Goal: Task Accomplishment & Management: Manage account settings

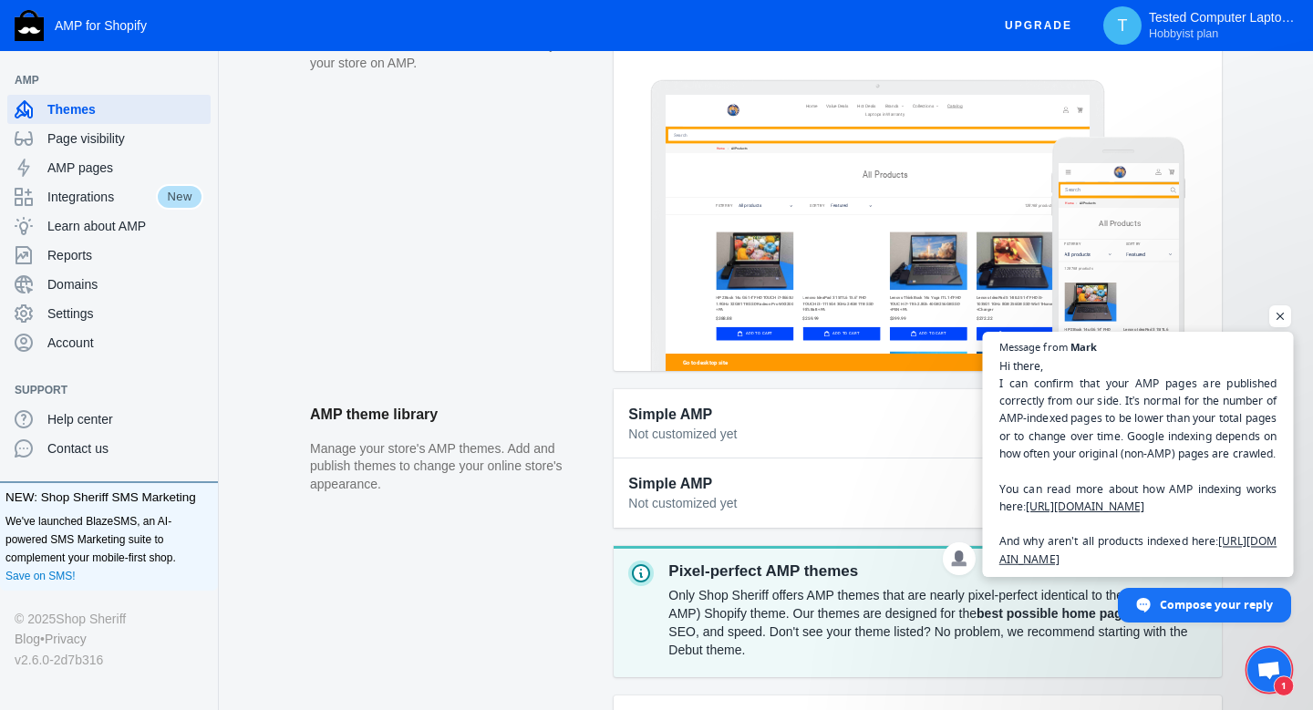
scroll to position [346, 0]
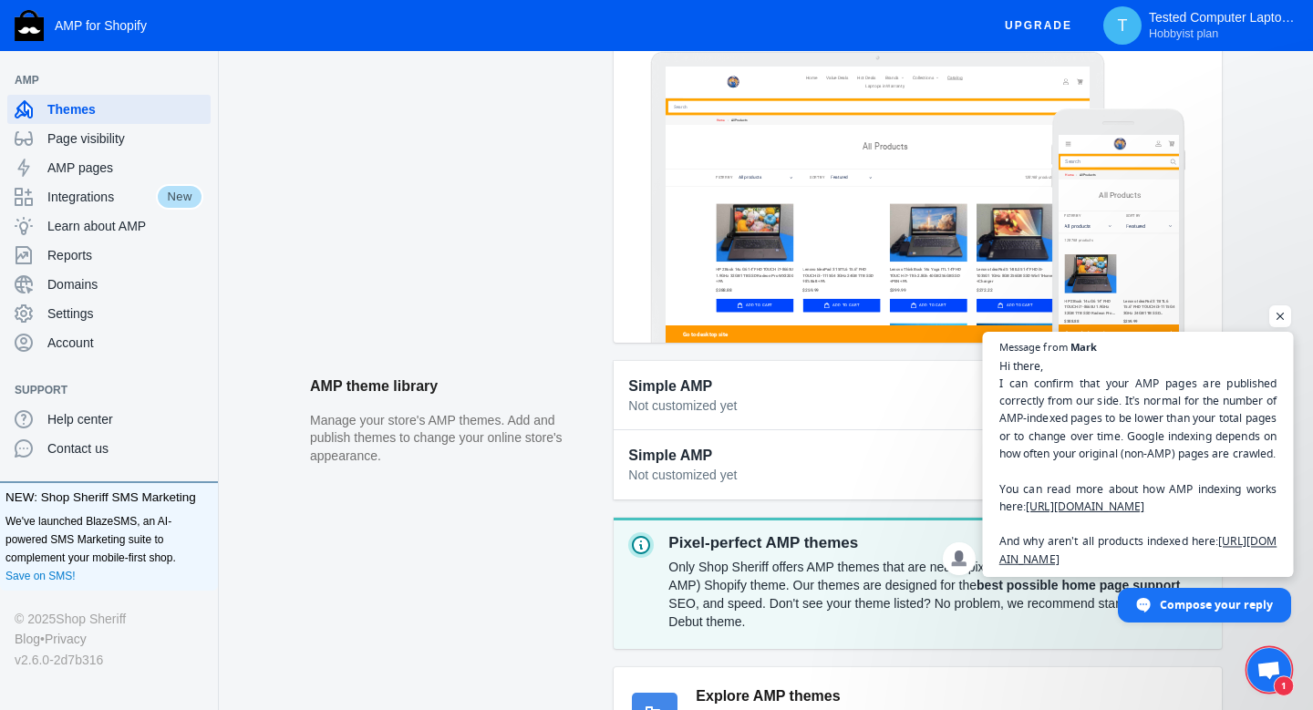
click at [1177, 504] on span "Hi there, I can confirm that your AMP pages are published correctly from our si…" at bounding box center [1138, 461] width 278 height 211
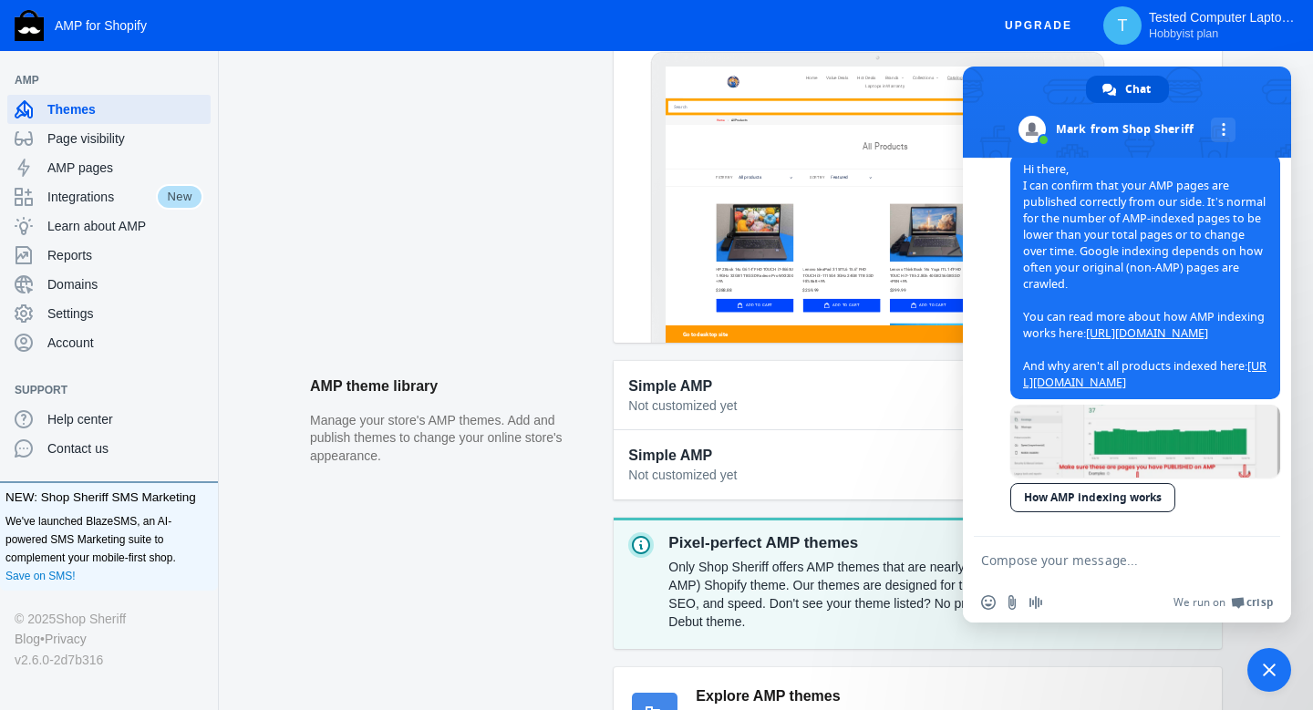
scroll to position [1241, 0]
click at [1150, 442] on link at bounding box center [1145, 441] width 270 height 73
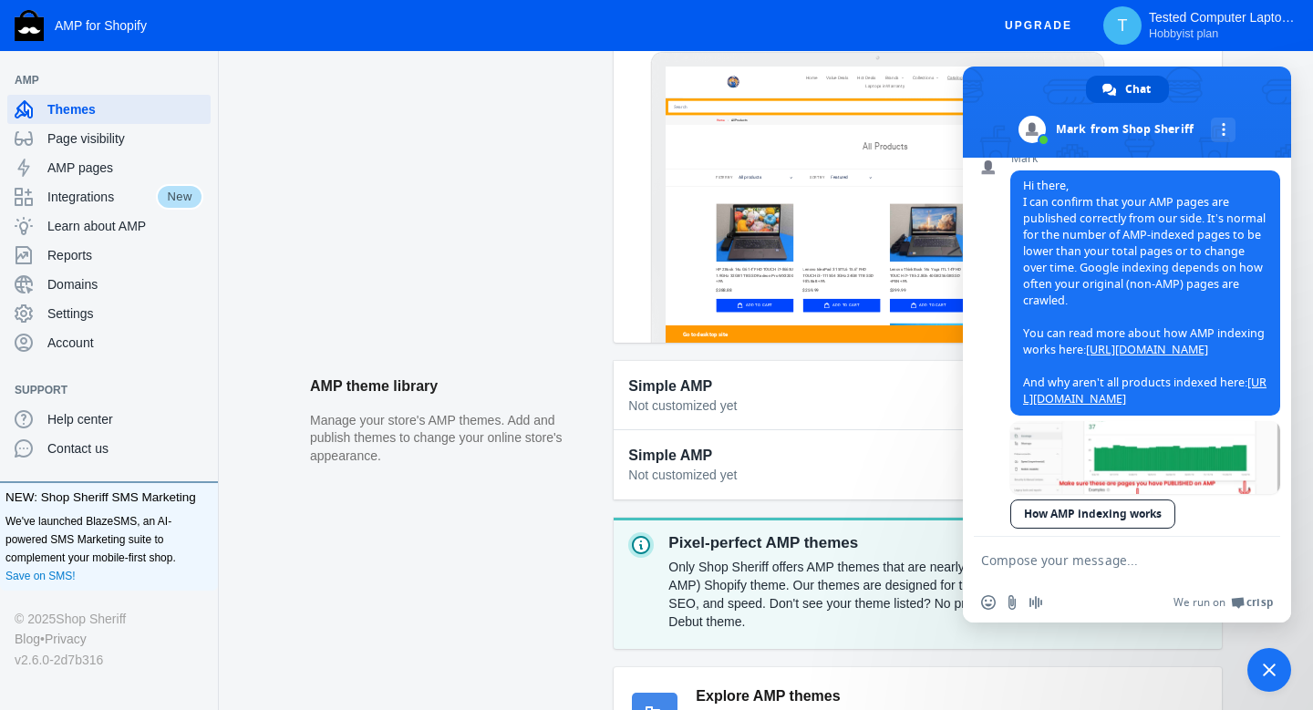
scroll to position [1190, 0]
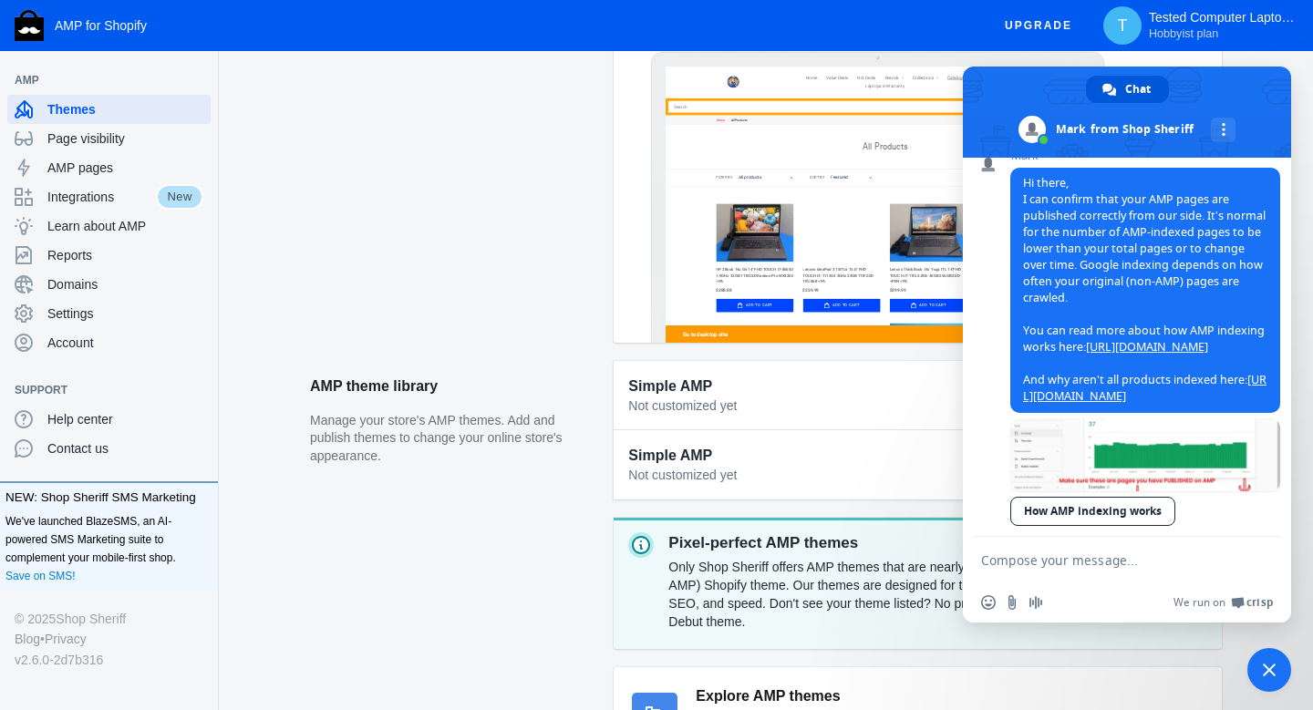
click at [1264, 652] on span "Close chat" at bounding box center [1269, 670] width 44 height 44
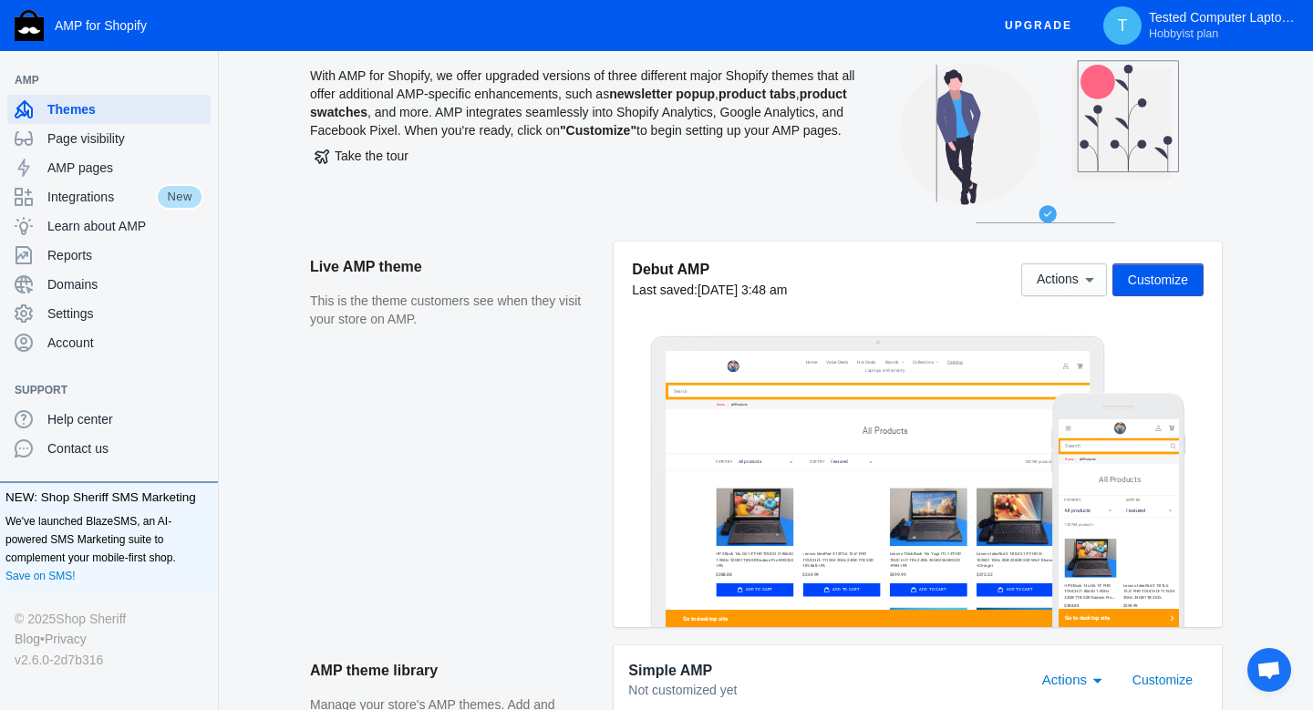
scroll to position [0, 0]
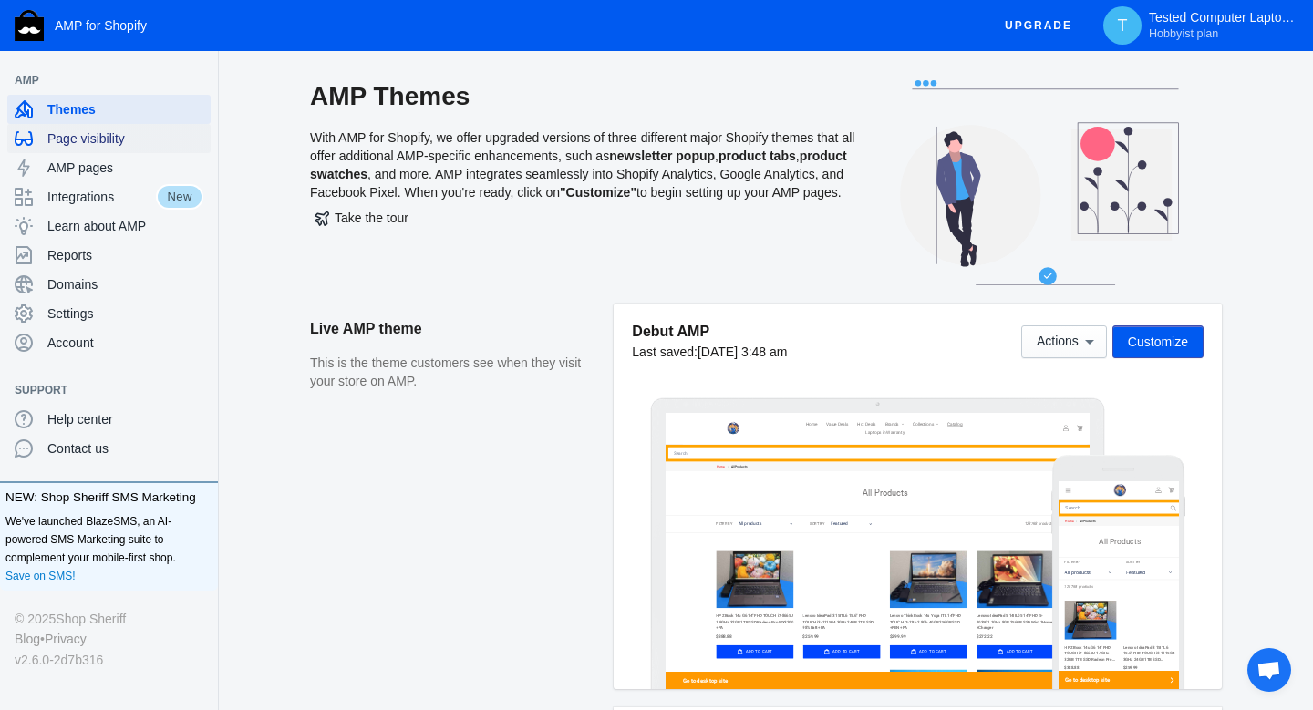
click at [78, 139] on span "Page visibility" at bounding box center [125, 138] width 156 height 18
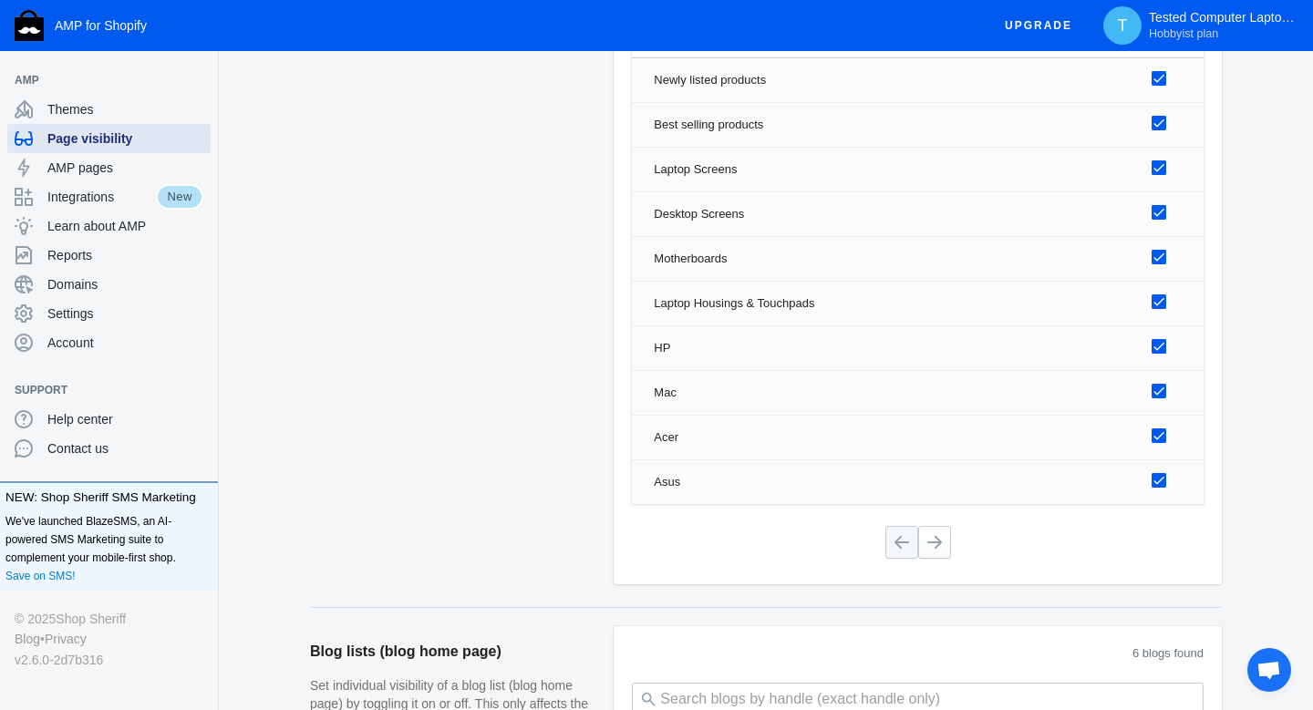
scroll to position [1460, 0]
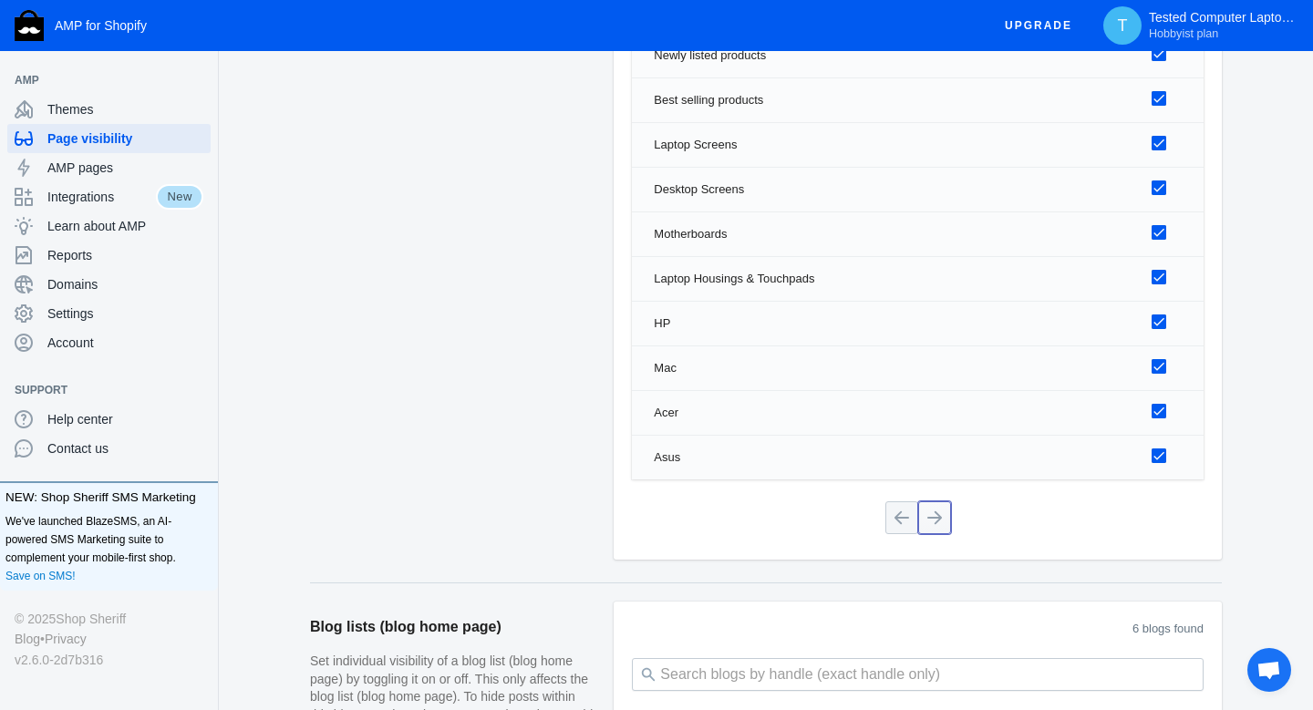
click at [933, 521] on button at bounding box center [934, 517] width 33 height 33
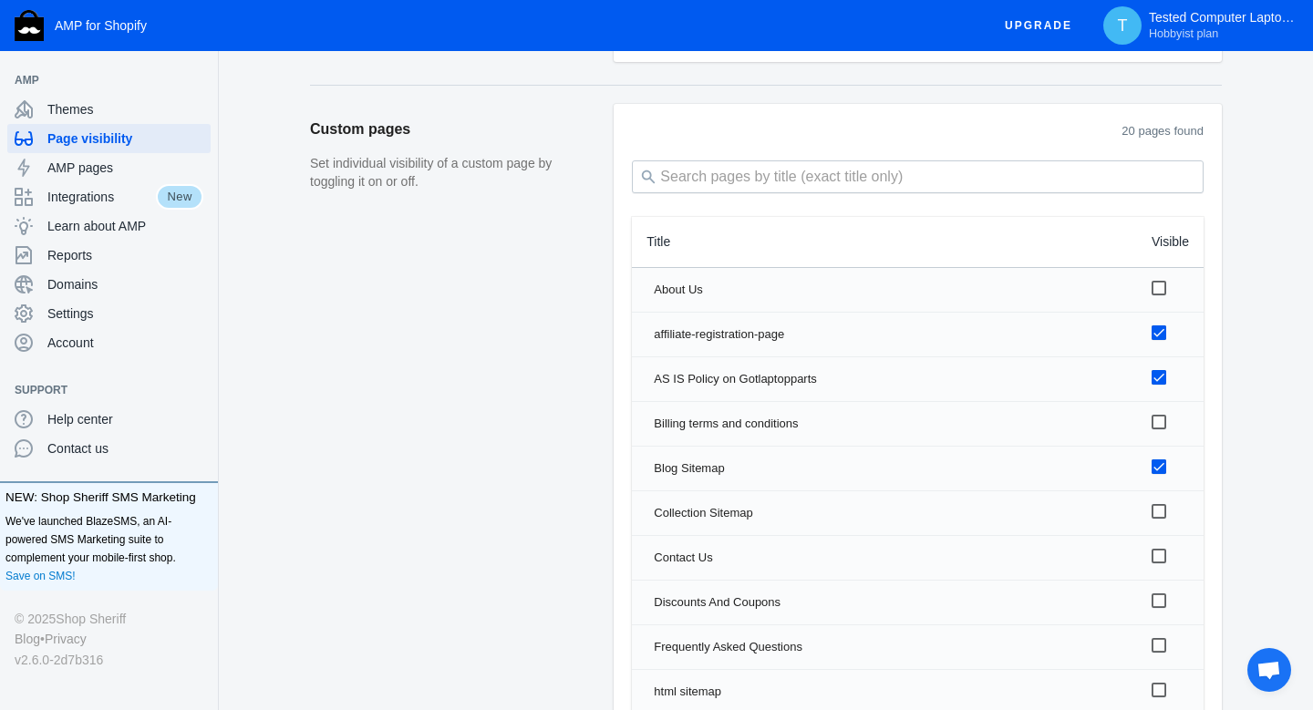
scroll to position [2512, 0]
click at [75, 173] on span "AMP pages" at bounding box center [125, 168] width 156 height 18
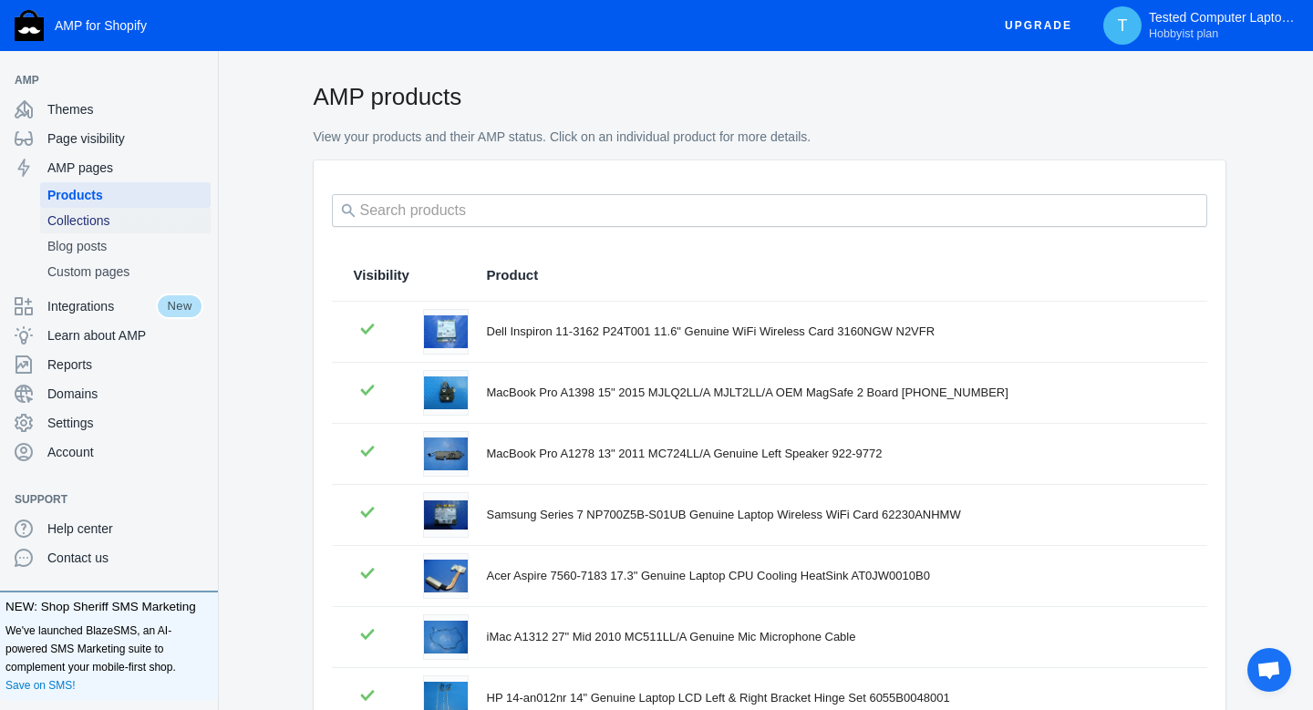
click at [112, 221] on span "Collections" at bounding box center [125, 221] width 156 height 18
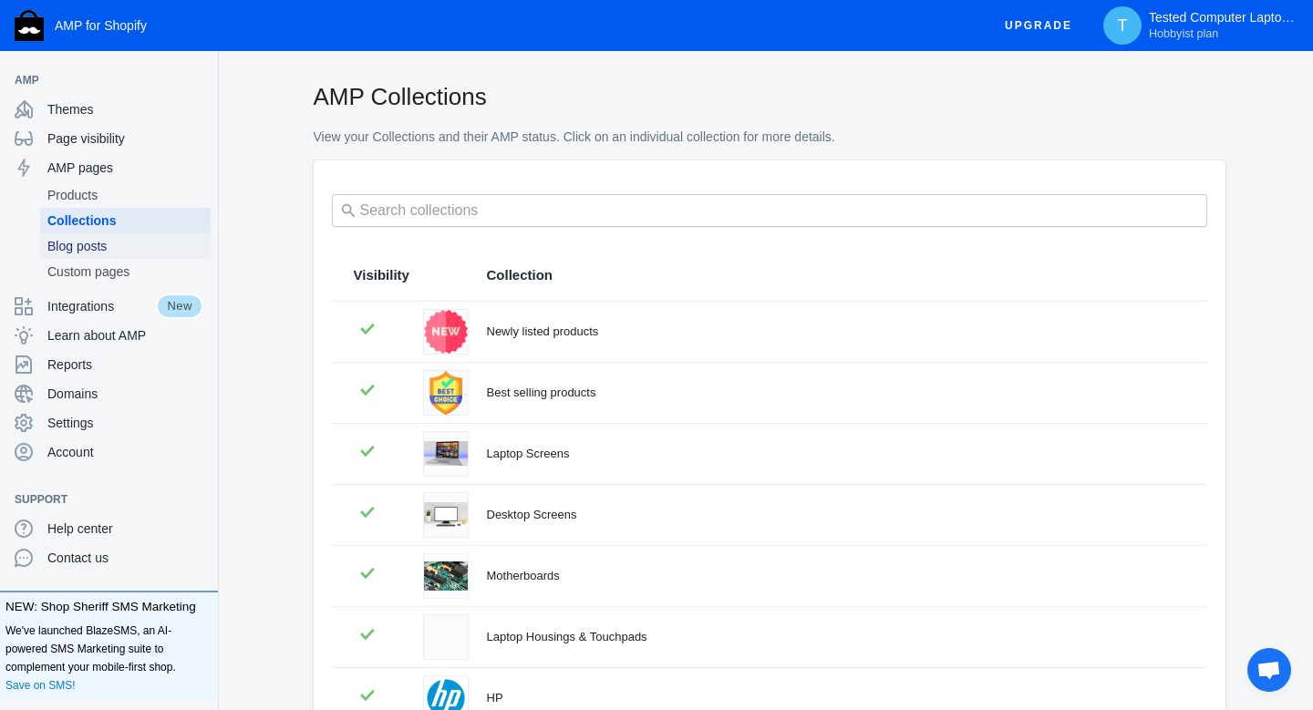
click at [99, 245] on span "Blog posts" at bounding box center [125, 246] width 156 height 18
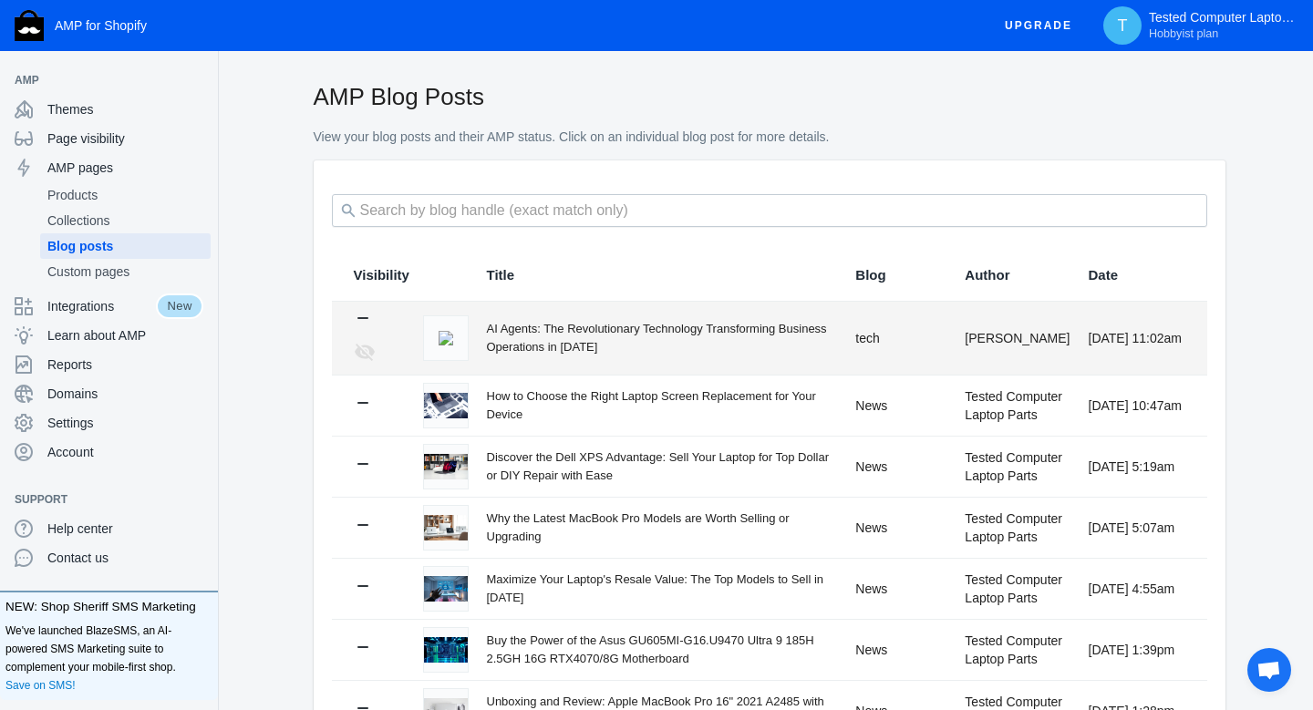
click at [529, 329] on div "AI Agents: The Revolutionary Technology Transforming Business Operations in [DA…" at bounding box center [662, 338] width 351 height 36
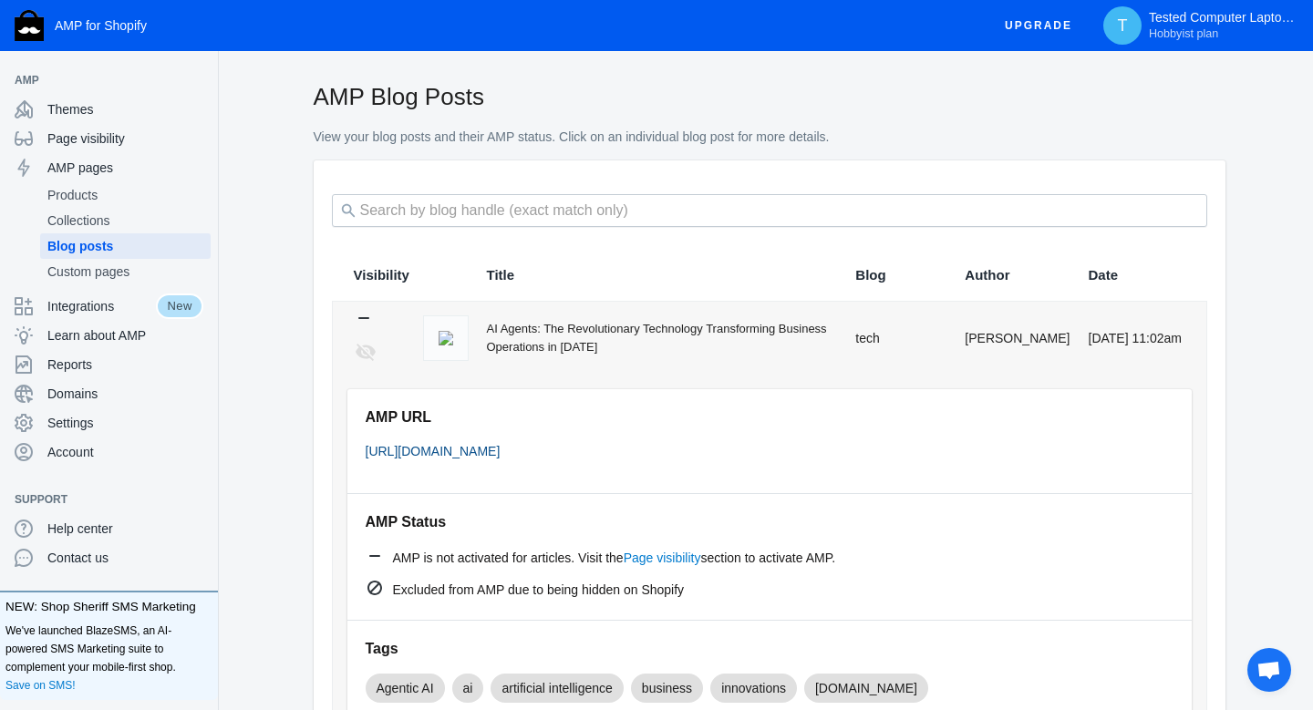
click at [500, 451] on link "[URL][DOMAIN_NAME]" at bounding box center [433, 451] width 135 height 15
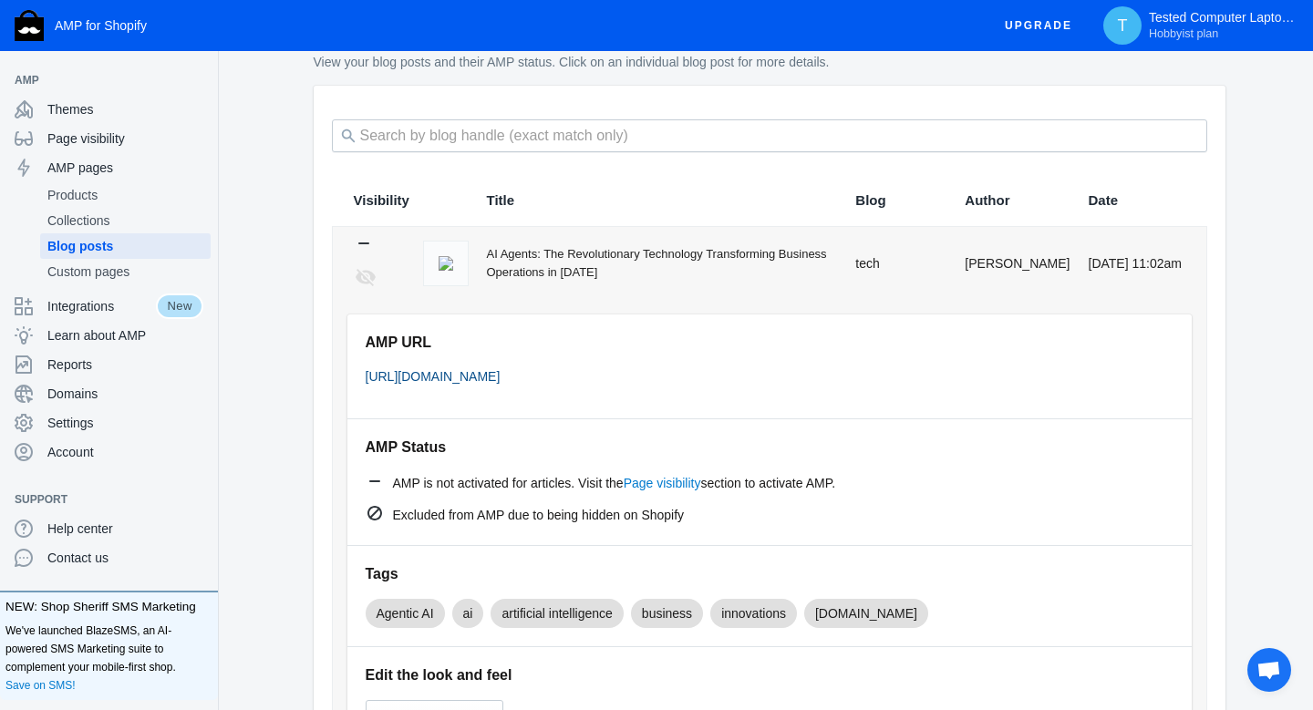
scroll to position [77, 0]
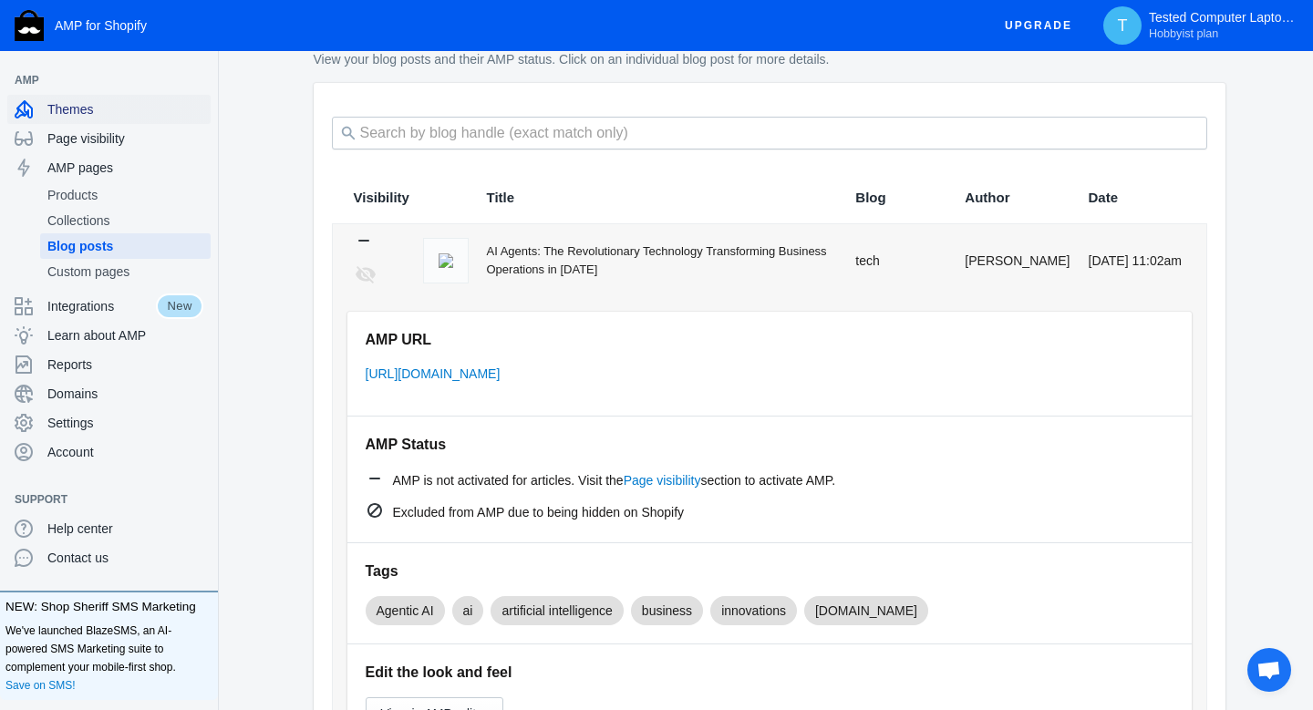
click at [118, 111] on span "Themes" at bounding box center [125, 109] width 156 height 18
